Goal: Task Accomplishment & Management: Use online tool/utility

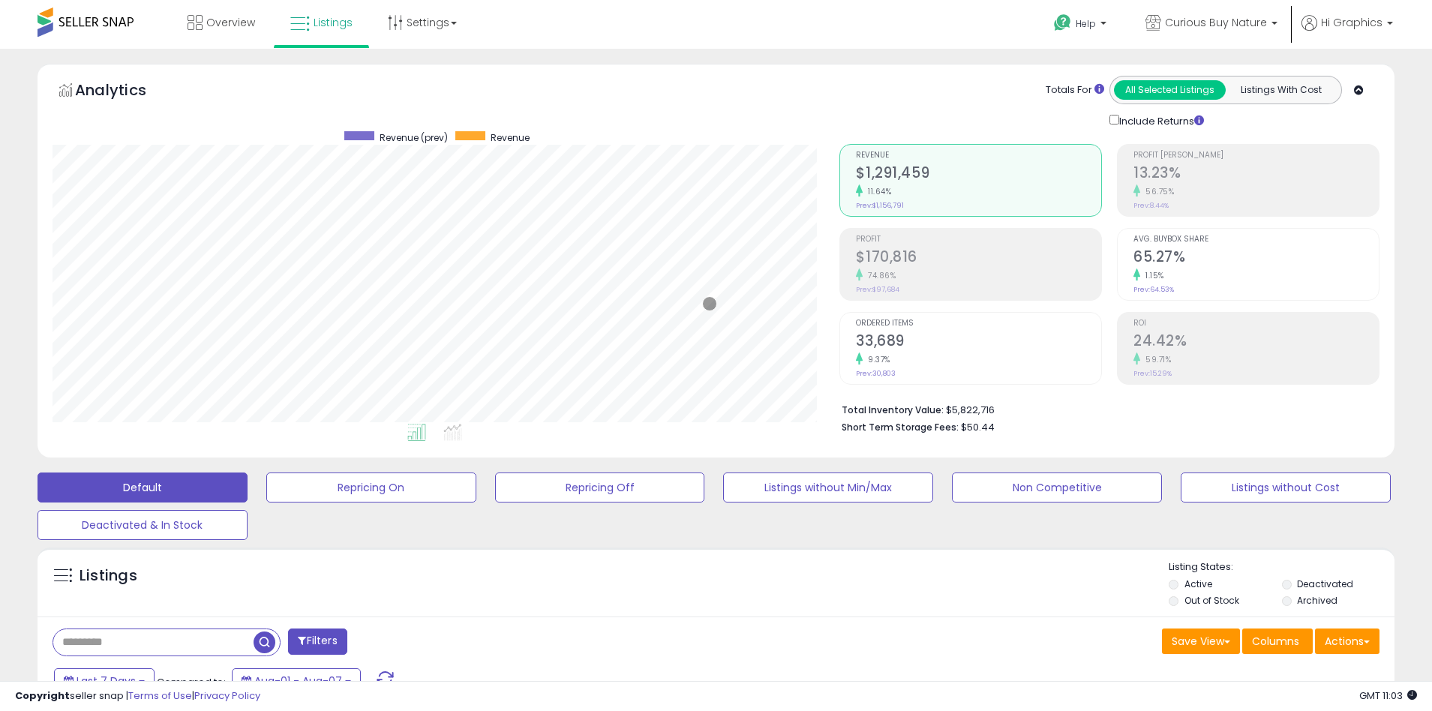
scroll to position [308, 788]
click at [1219, 23] on span "Curious Buy Nature" at bounding box center [1216, 22] width 102 height 15
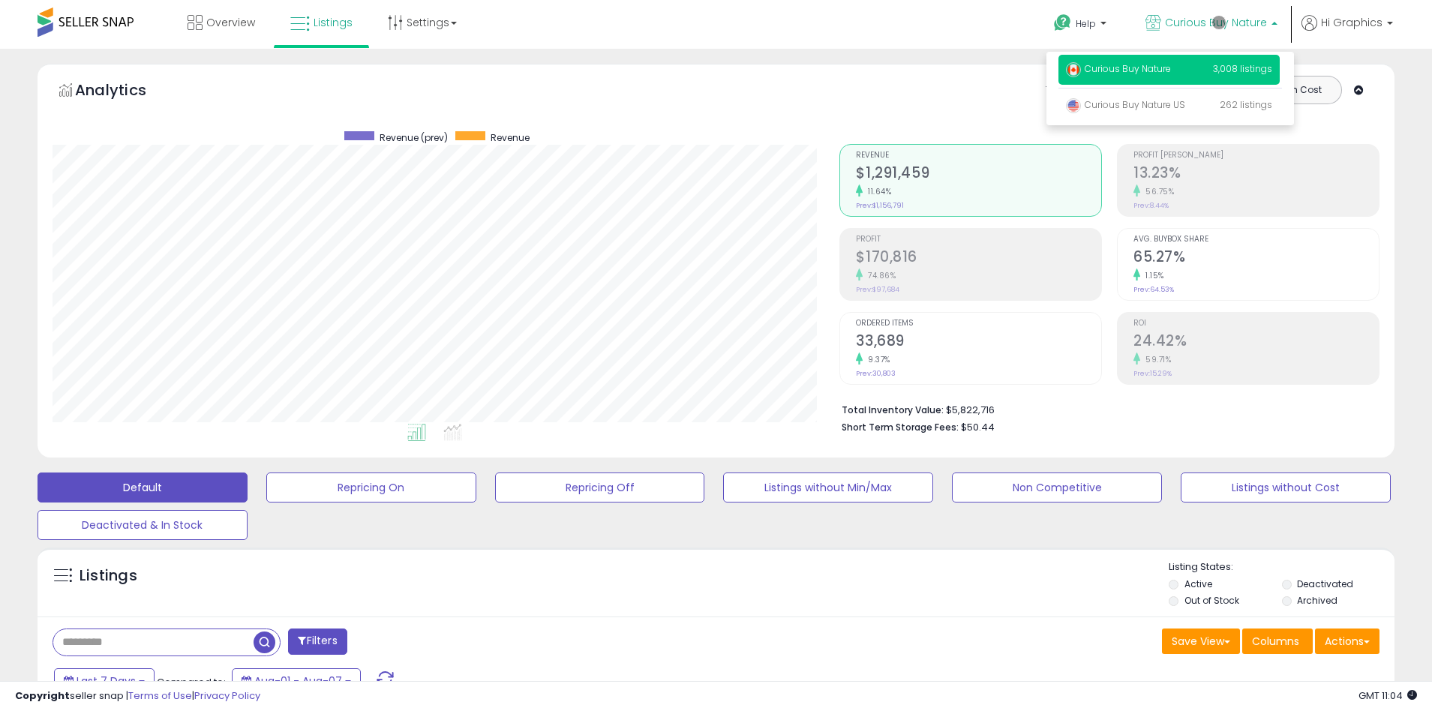
click at [1172, 71] on p "Curious Buy Nature 3,008 listings" at bounding box center [1169, 70] width 221 height 30
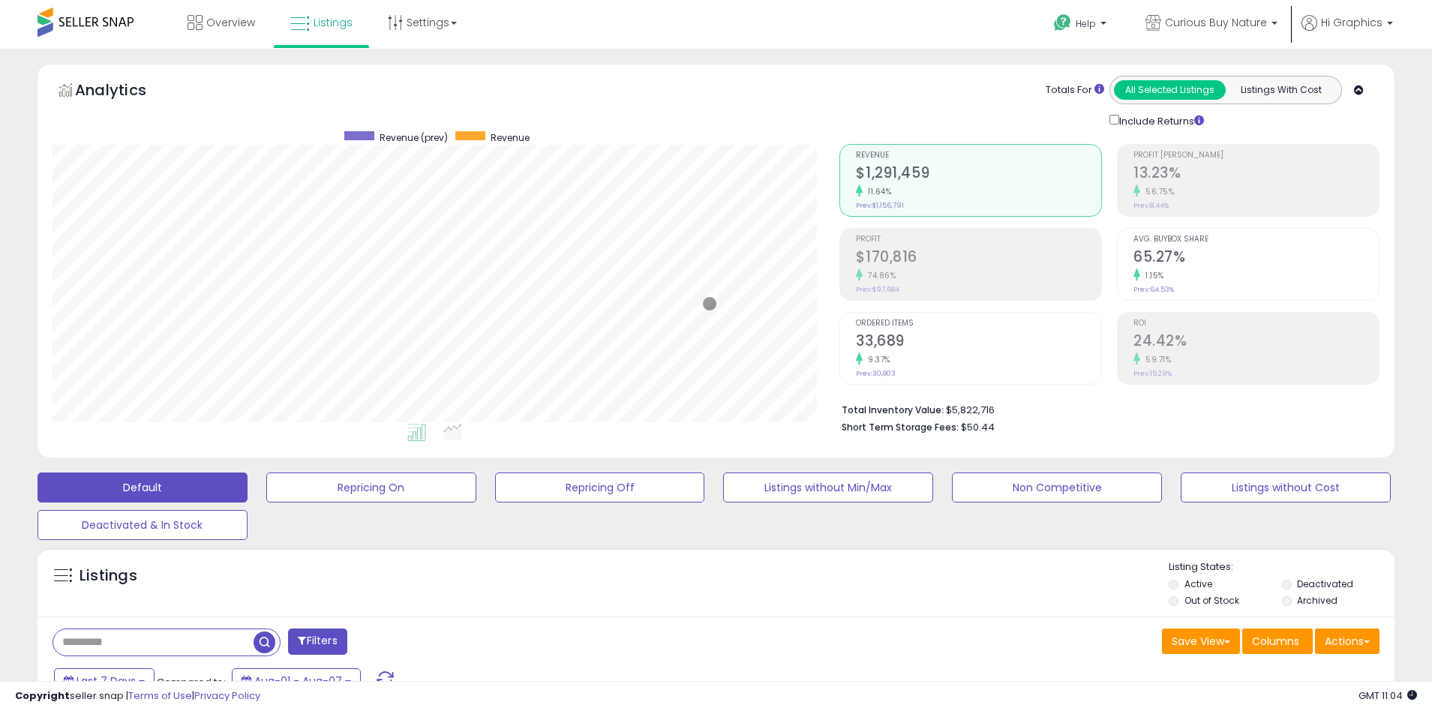
scroll to position [325, 0]
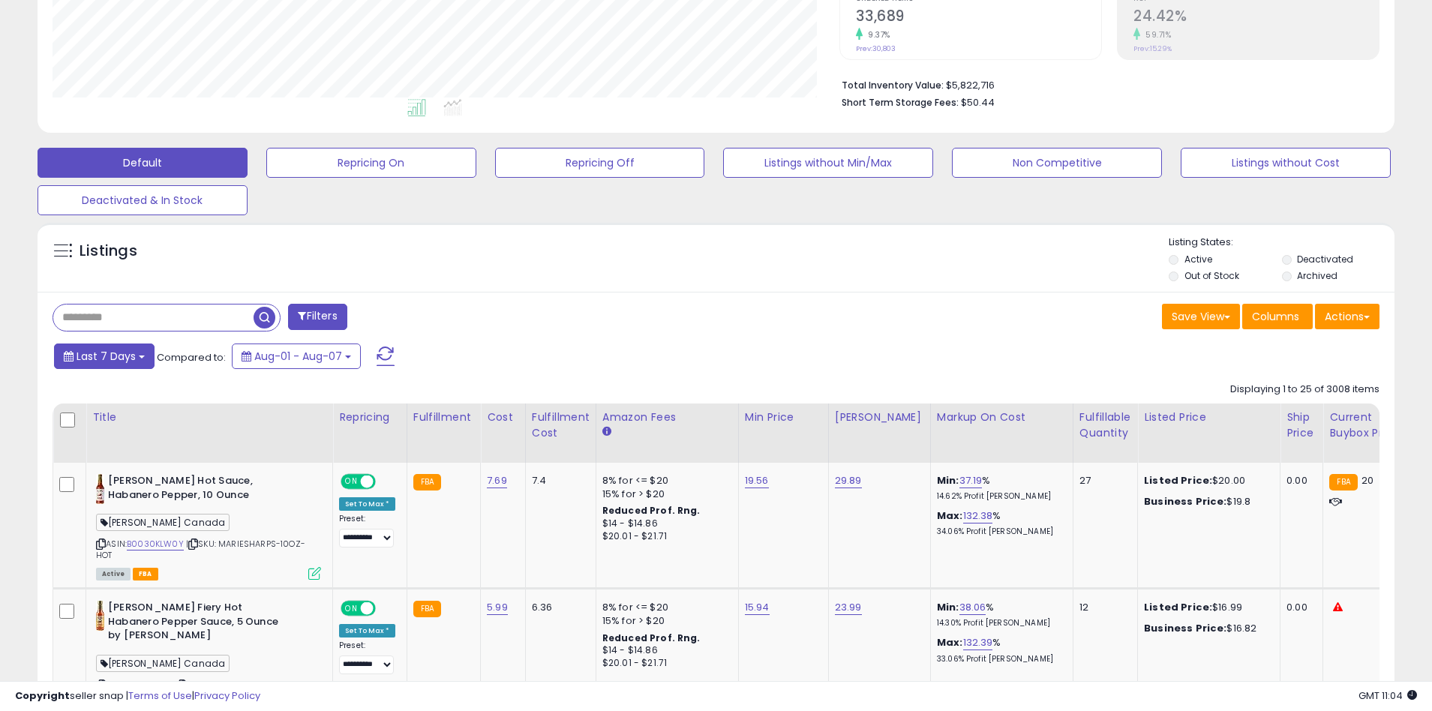
click at [104, 356] on span "Last 7 Days" at bounding box center [106, 356] width 59 height 15
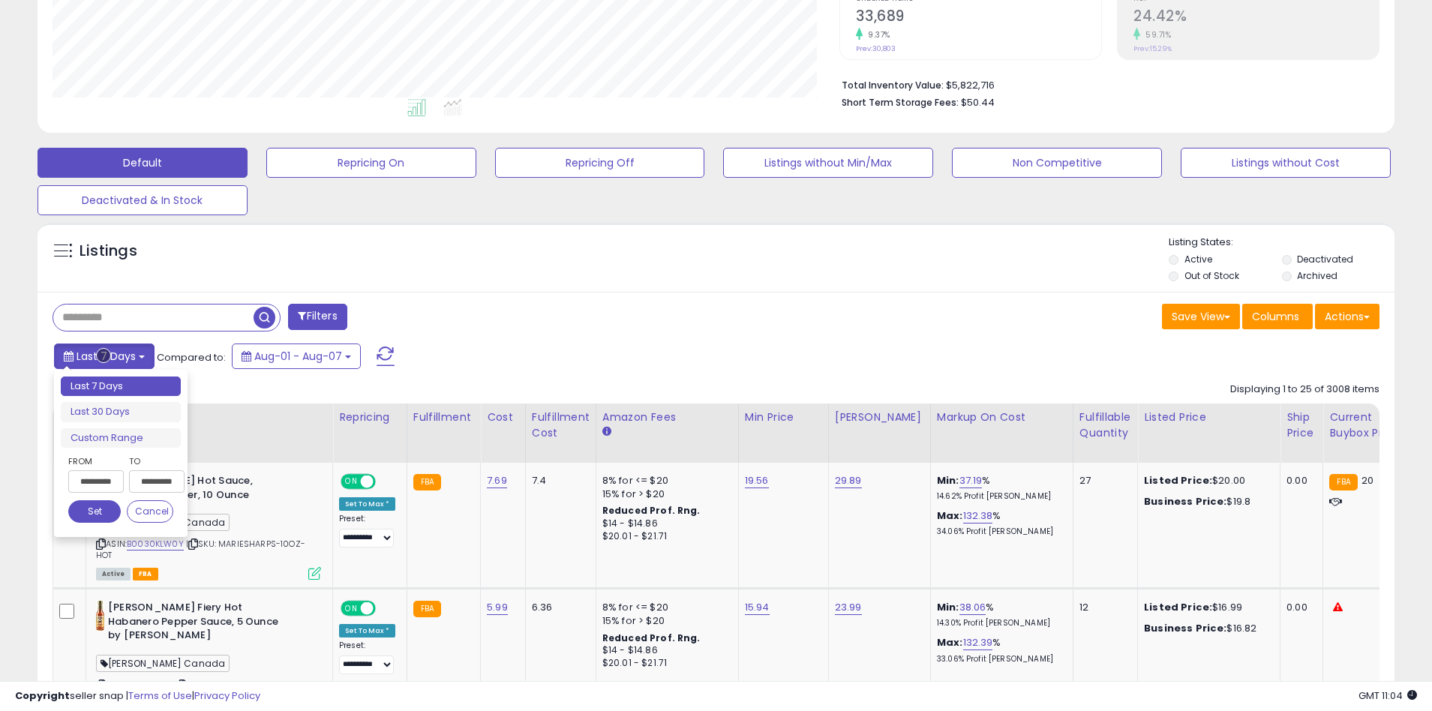
type input "**********"
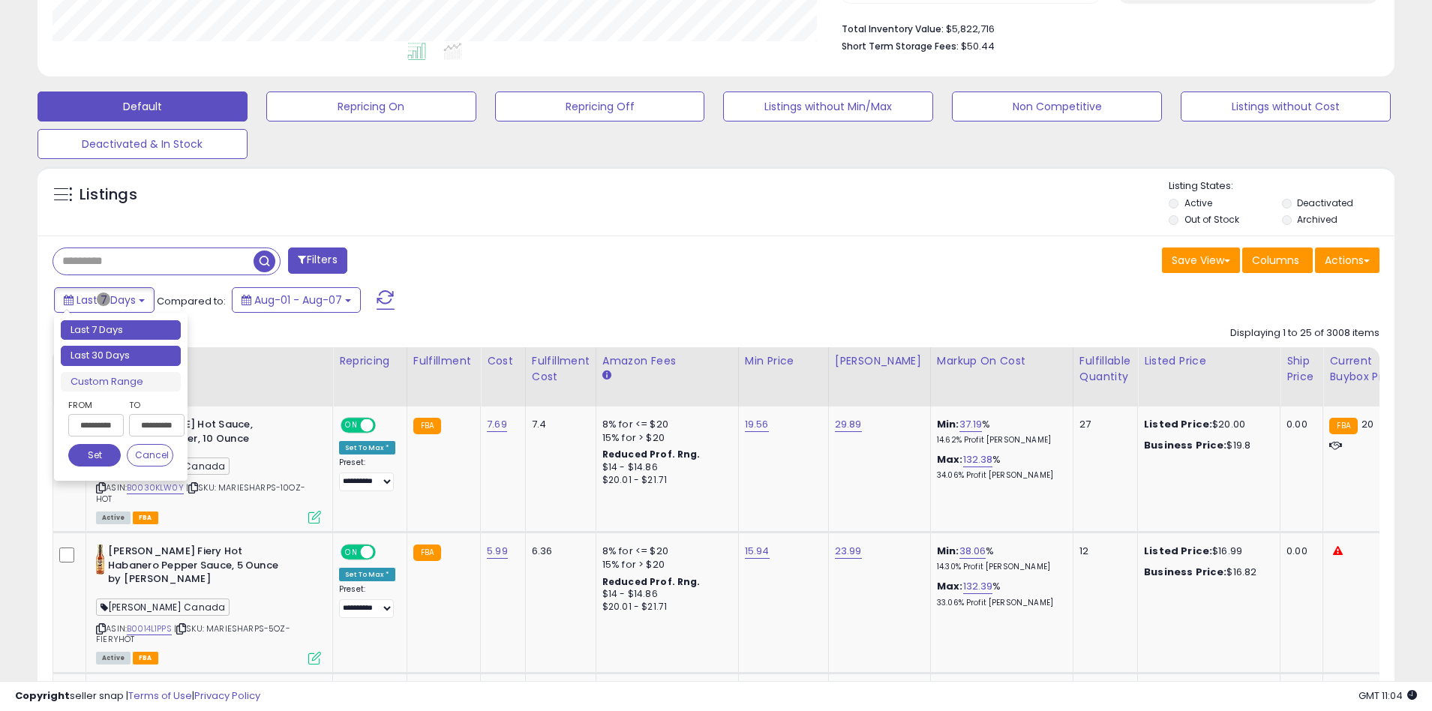
click at [121, 356] on li "Last 30 Days" at bounding box center [121, 356] width 120 height 20
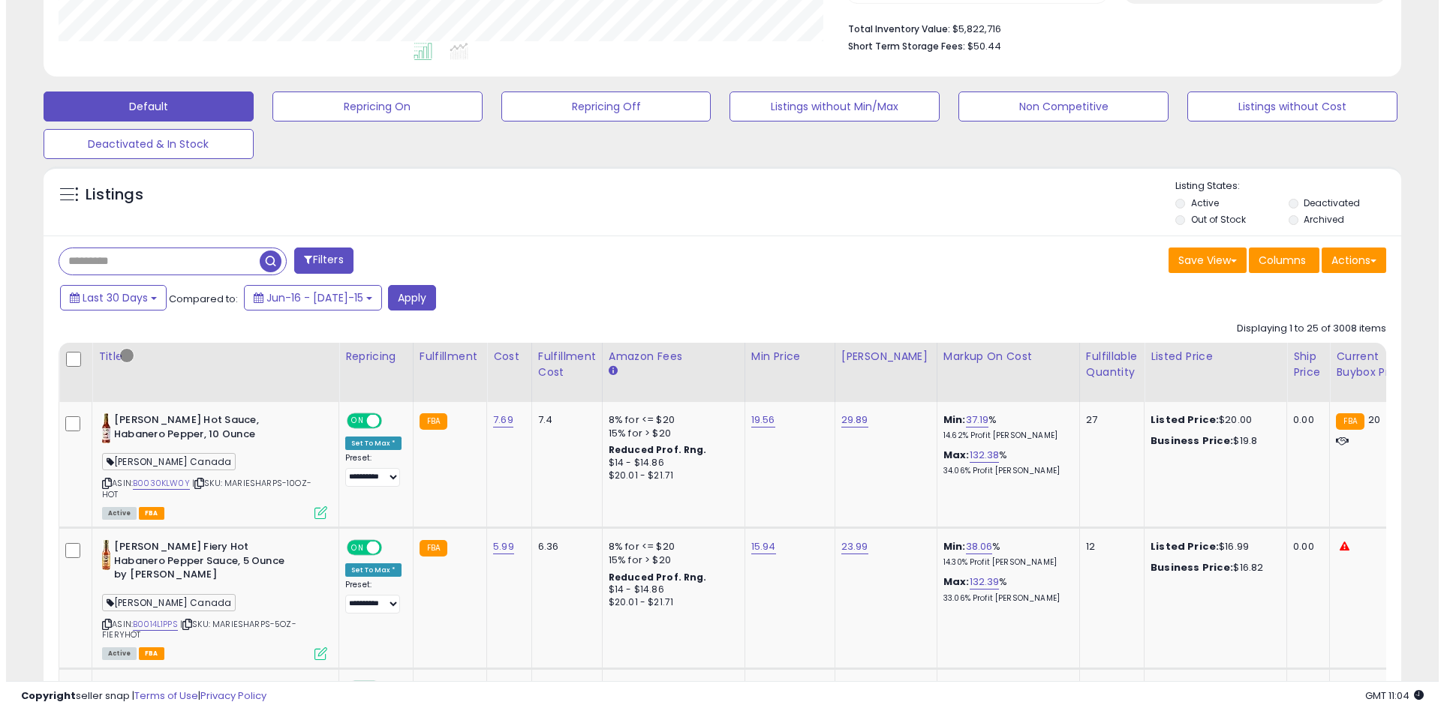
scroll to position [286, 0]
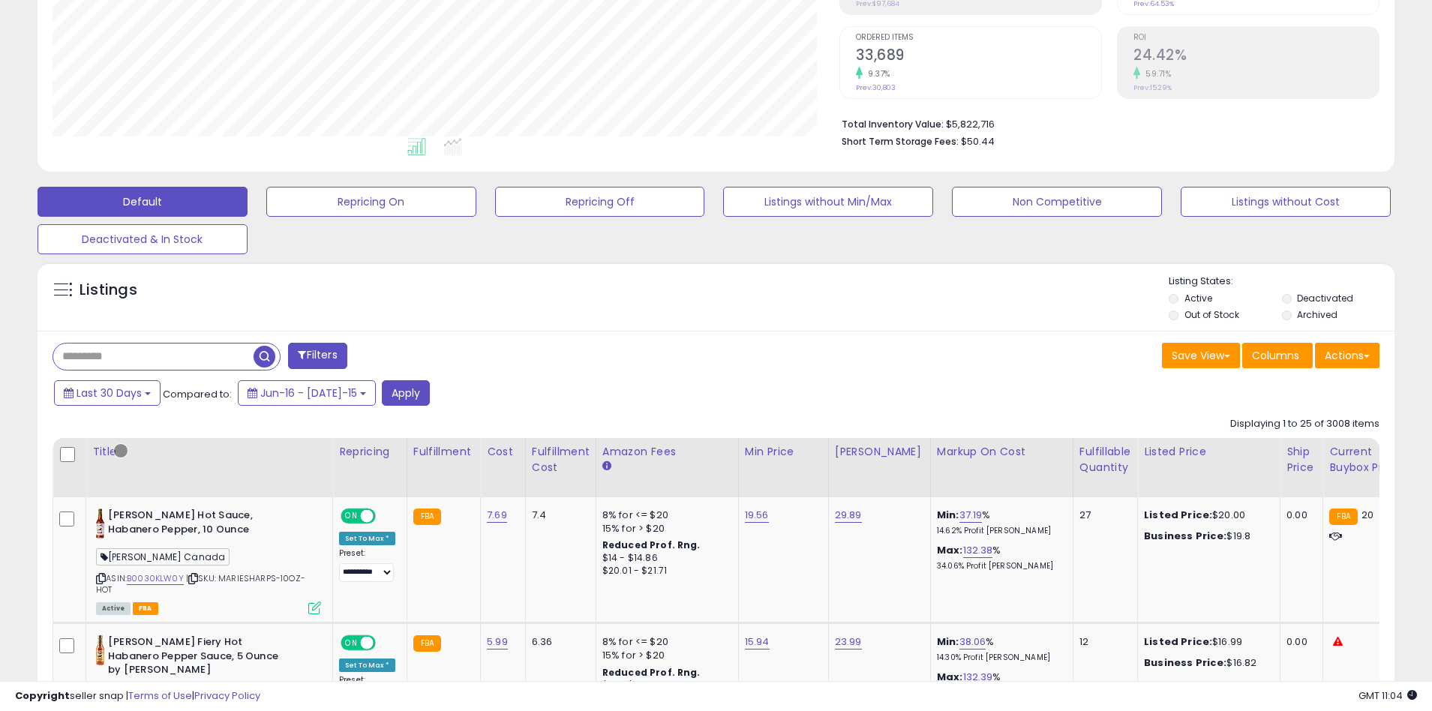
click at [319, 356] on button "Filters" at bounding box center [317, 356] width 59 height 26
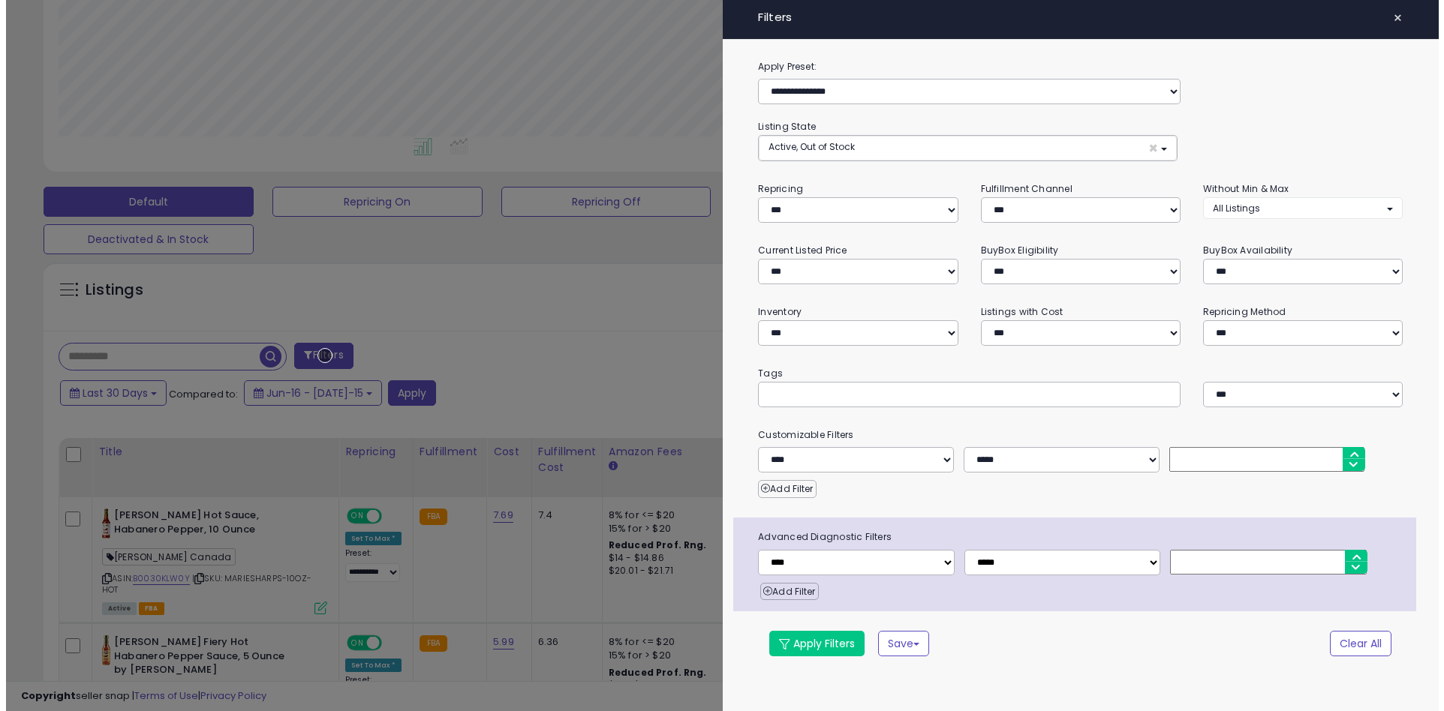
scroll to position [308, 794]
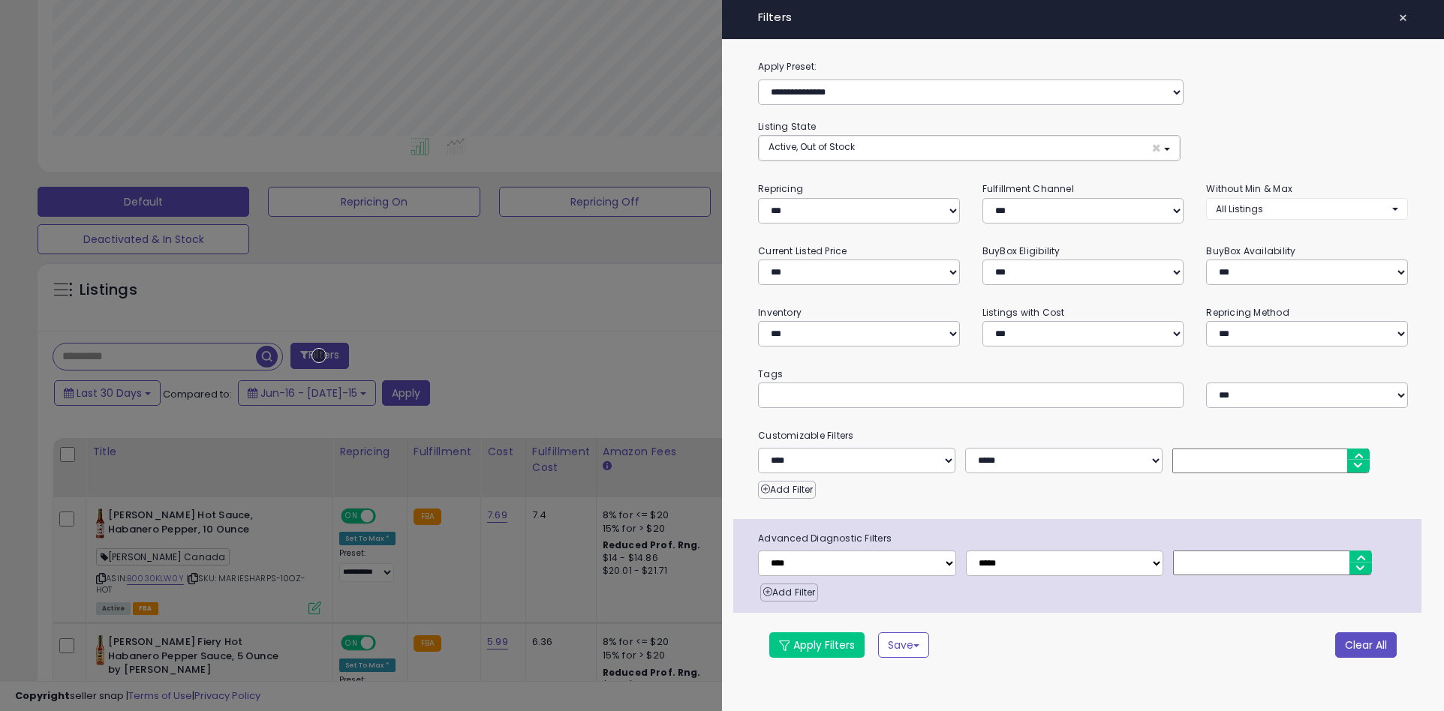
click at [1365, 644] on button "Clear All" at bounding box center [1366, 645] width 62 height 26
select select "*"
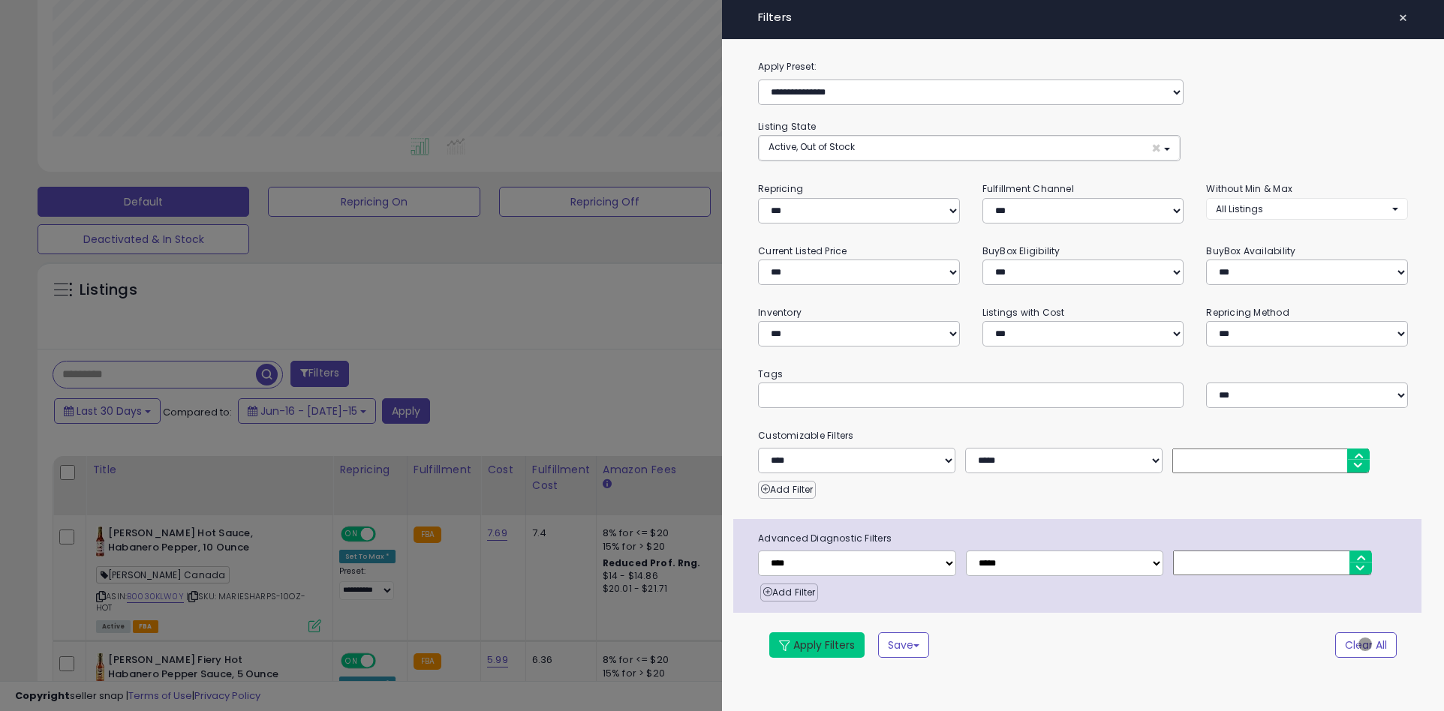
click at [817, 644] on button "Apply Filters" at bounding box center [816, 645] width 95 height 26
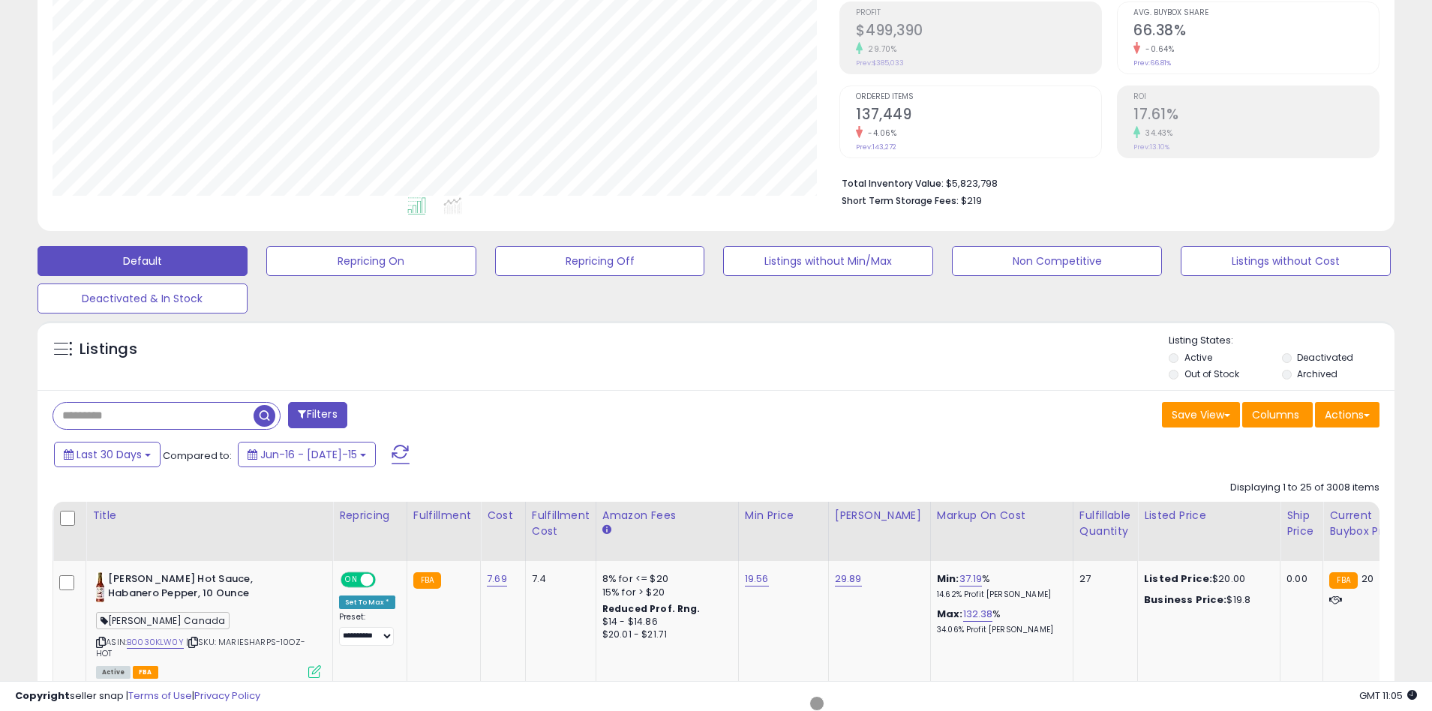
scroll to position [284, 0]
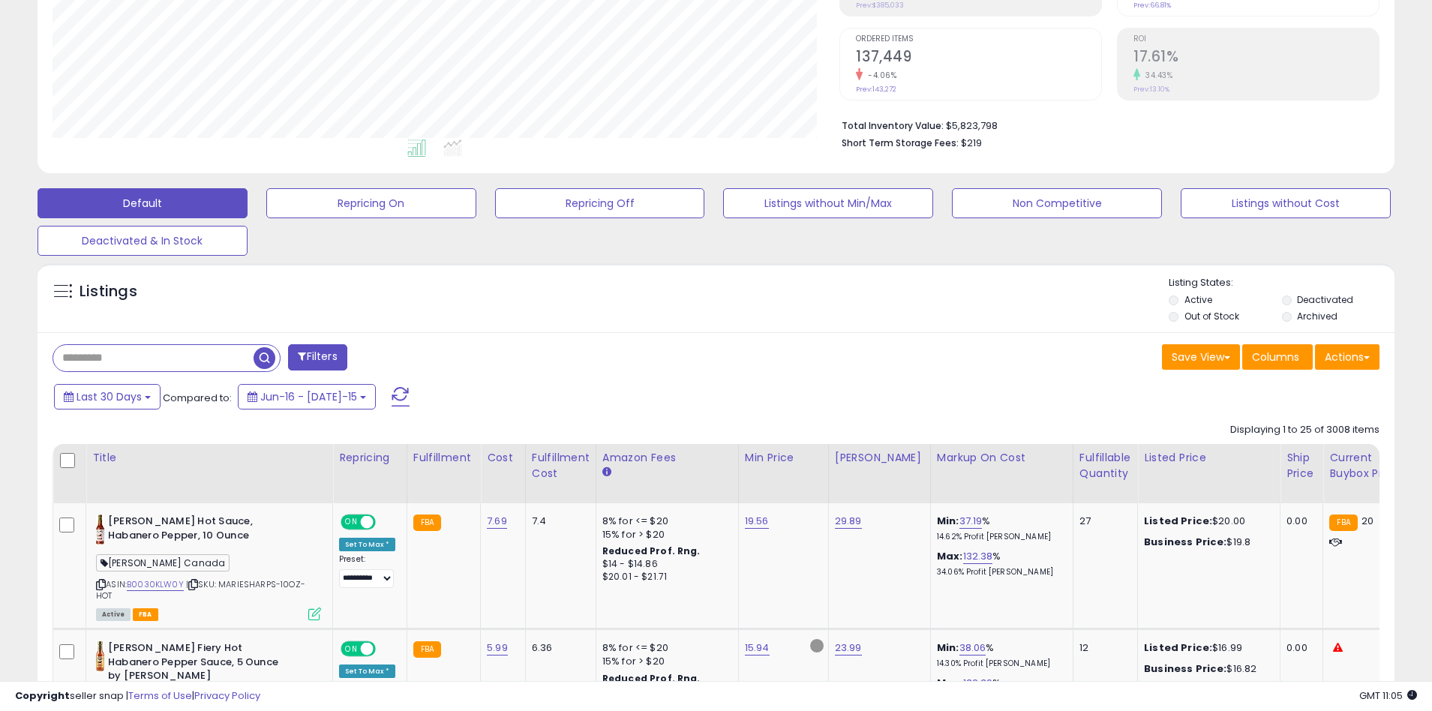
click at [266, 356] on span "button" at bounding box center [265, 358] width 22 height 22
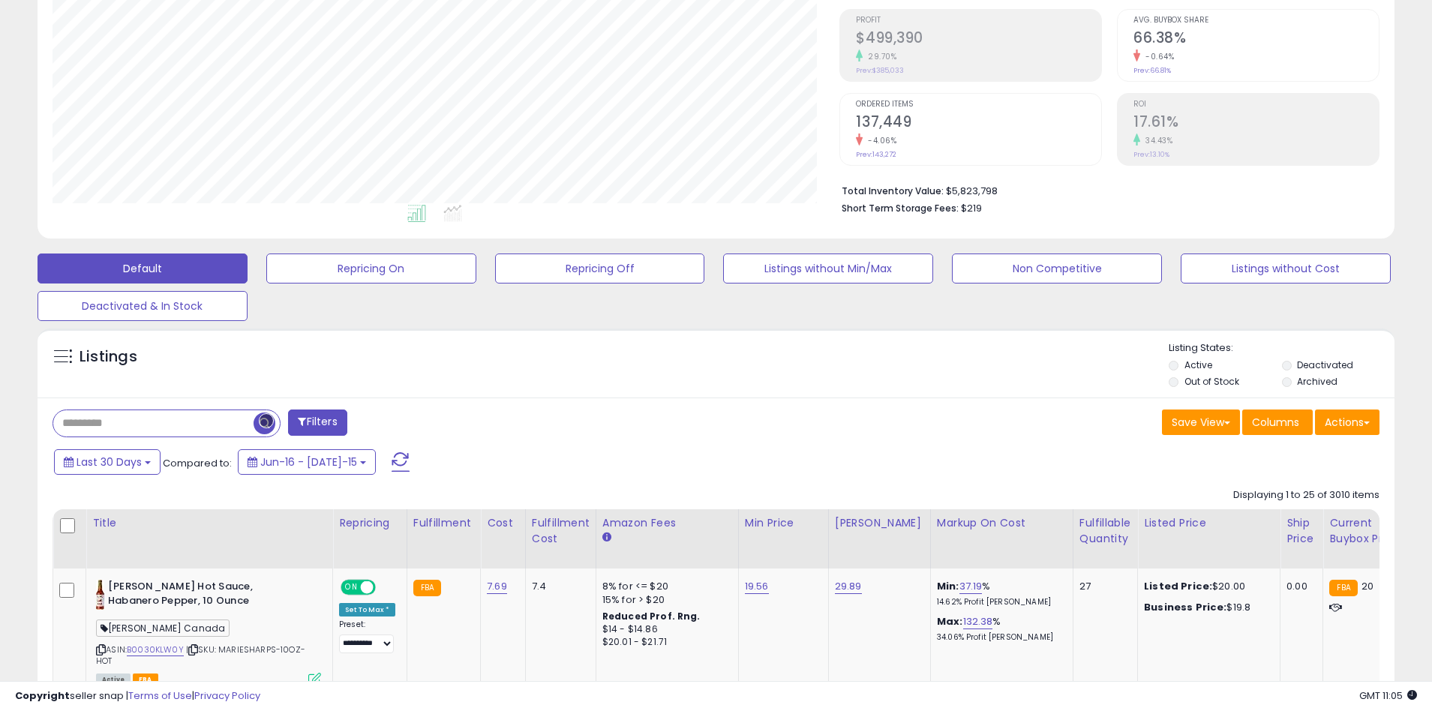
scroll to position [285, 0]
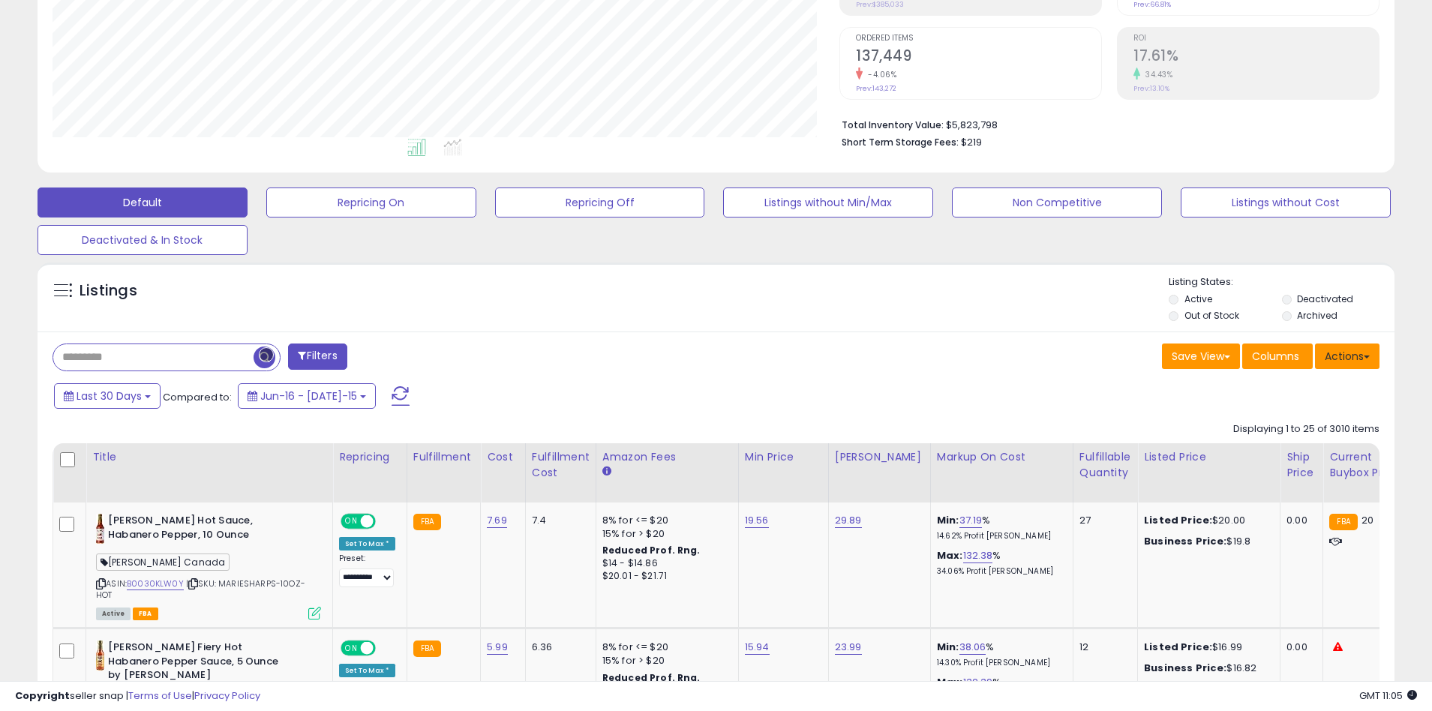
click at [1348, 356] on button "Actions" at bounding box center [1347, 357] width 65 height 26
click at [1286, 452] on link "Export All Columns" at bounding box center [1286, 451] width 164 height 23
